Goal: Use online tool/utility

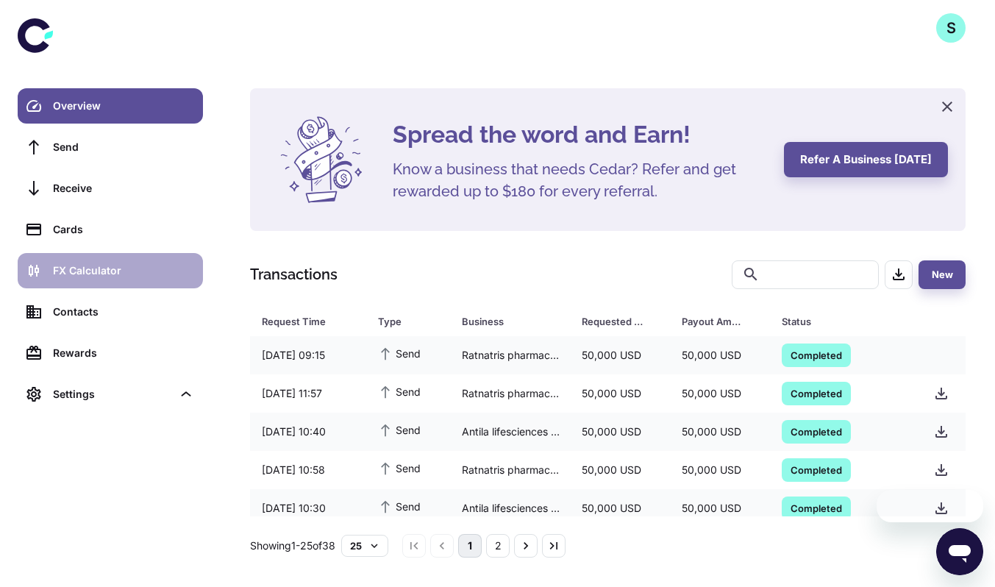
click at [82, 269] on div "FX Calculator" at bounding box center [123, 270] width 141 height 16
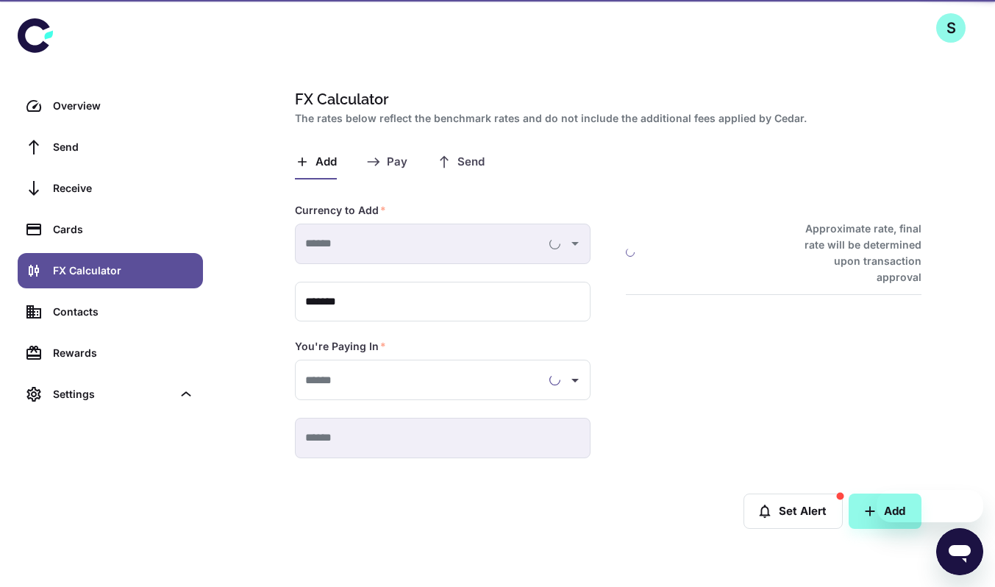
type input "**********"
